Goal: Transaction & Acquisition: Purchase product/service

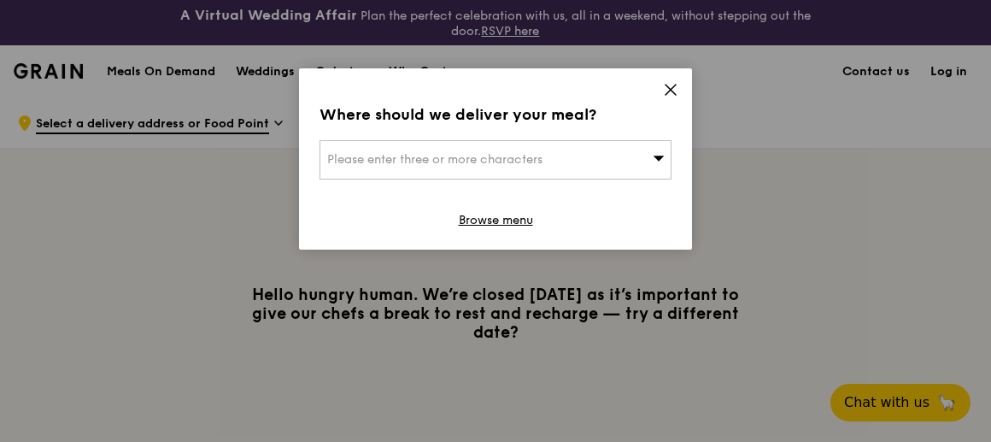
click at [511, 161] on span "Please enter three or more characters" at bounding box center [434, 159] width 215 height 15
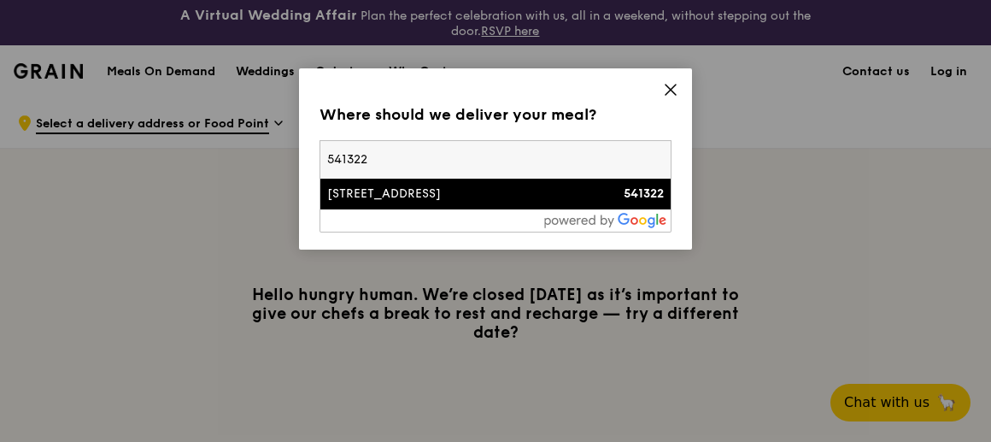
type input "541322"
click at [437, 196] on div "[STREET_ADDRESS]" at bounding box center [453, 193] width 253 height 17
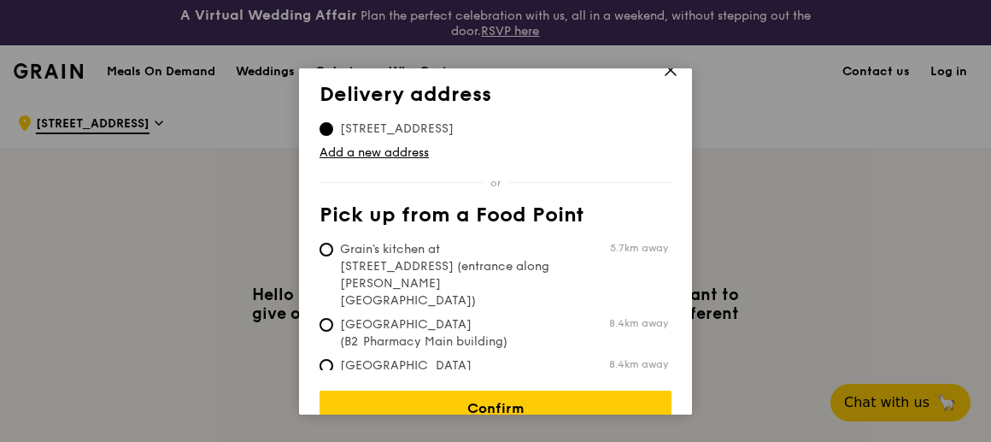
scroll to position [38, 0]
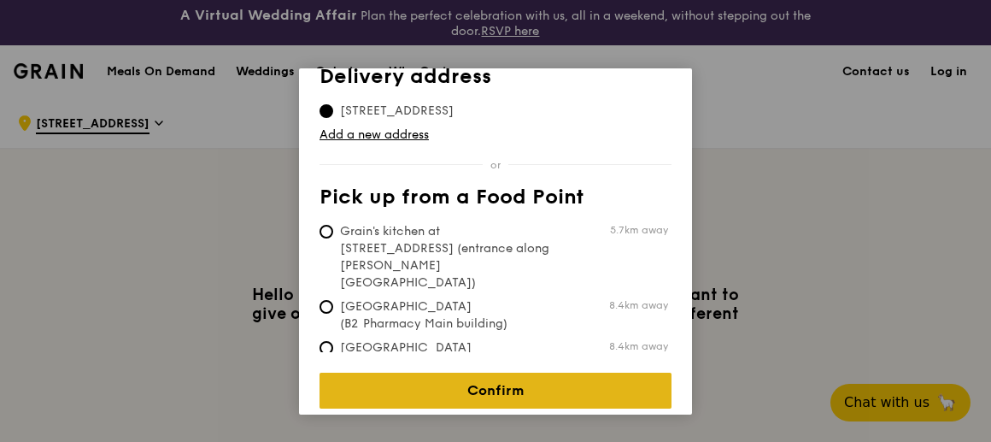
click at [525, 375] on link "Confirm" at bounding box center [495, 390] width 352 height 36
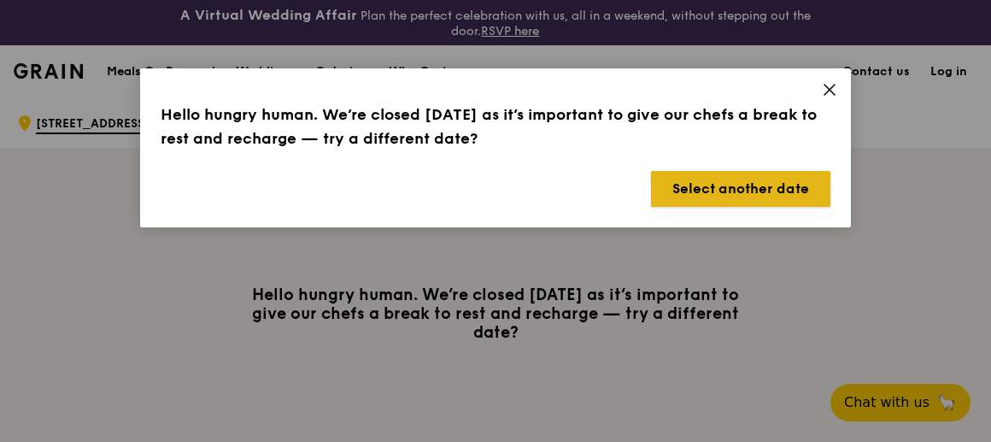
click at [756, 195] on button "Select another date" at bounding box center [740, 189] width 179 height 36
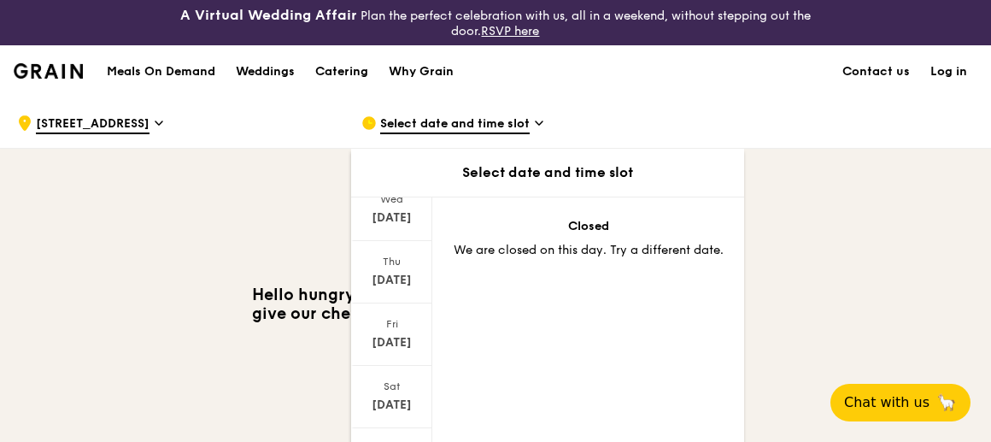
scroll to position [261, 0]
click at [392, 379] on div "[DATE]" at bounding box center [391, 385] width 81 height 62
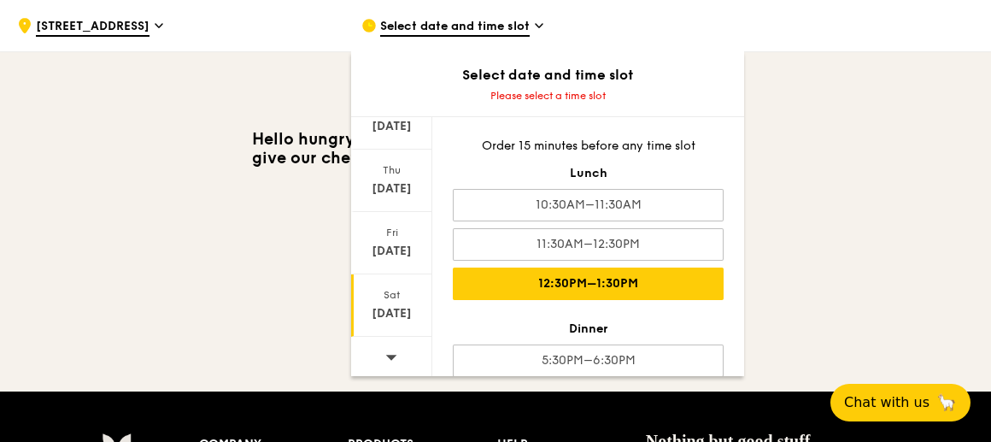
scroll to position [56, 0]
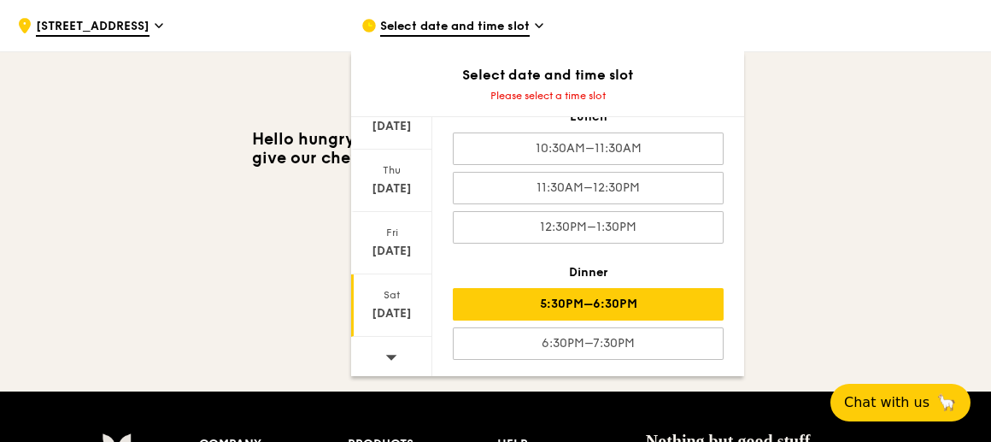
click at [613, 305] on div "5:30PM–6:30PM" at bounding box center [588, 304] width 271 height 32
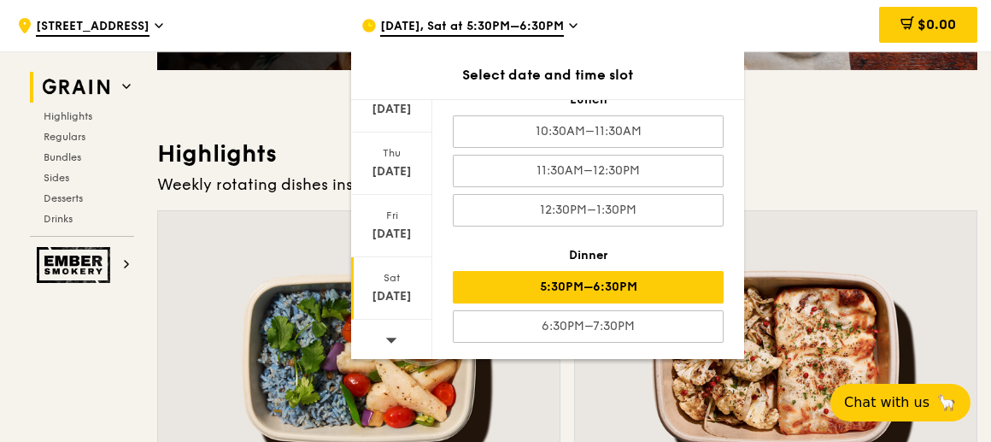
scroll to position [465, 0]
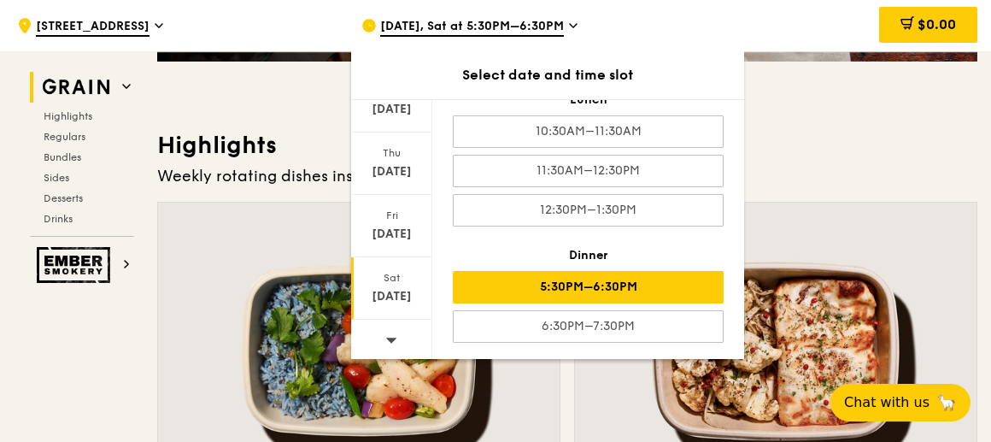
click at [899, 139] on h3 "Highlights" at bounding box center [567, 145] width 820 height 31
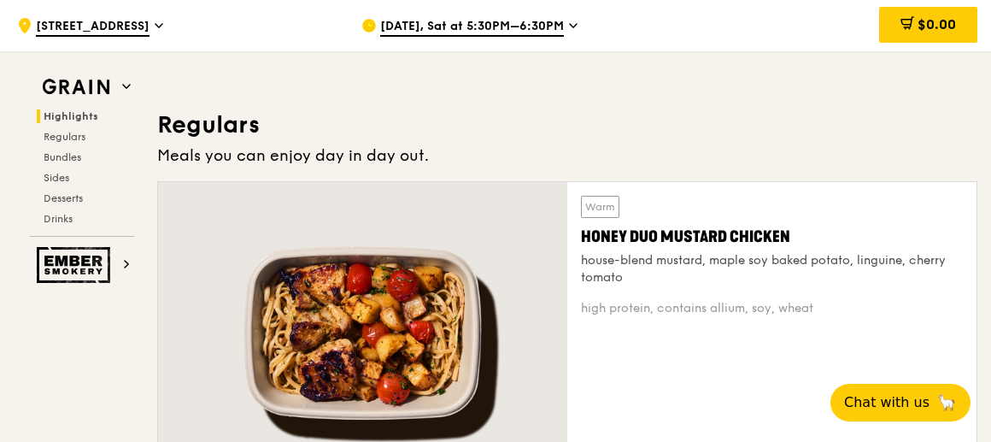
scroll to position [1164, 0]
